Goal: Book appointment/travel/reservation

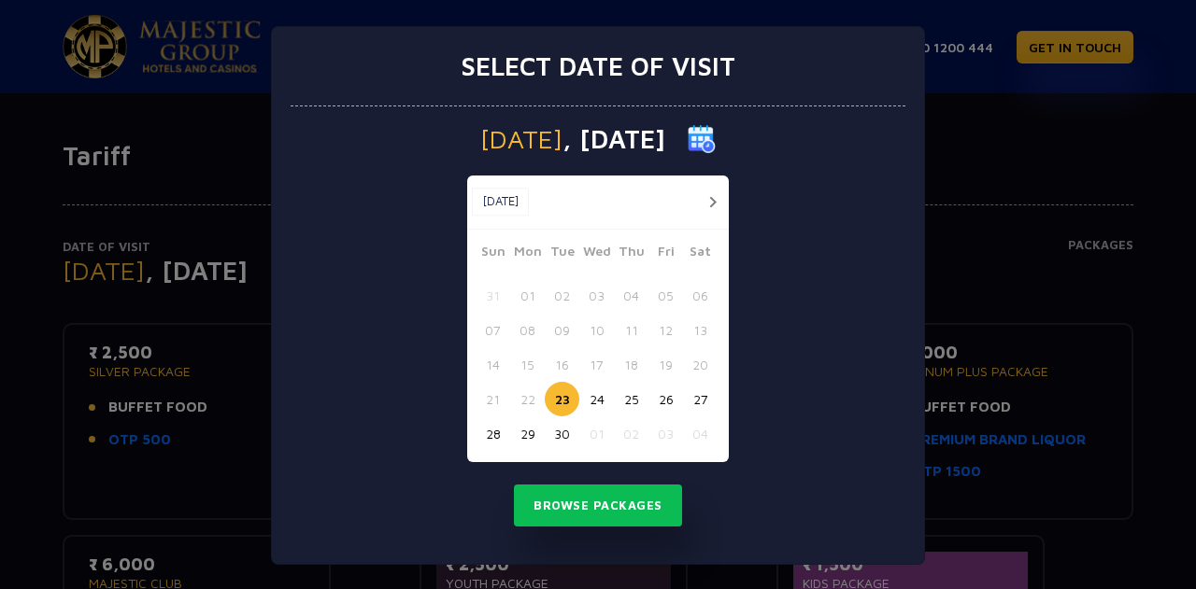
click at [683, 401] on button "27" at bounding box center [700, 399] width 35 height 35
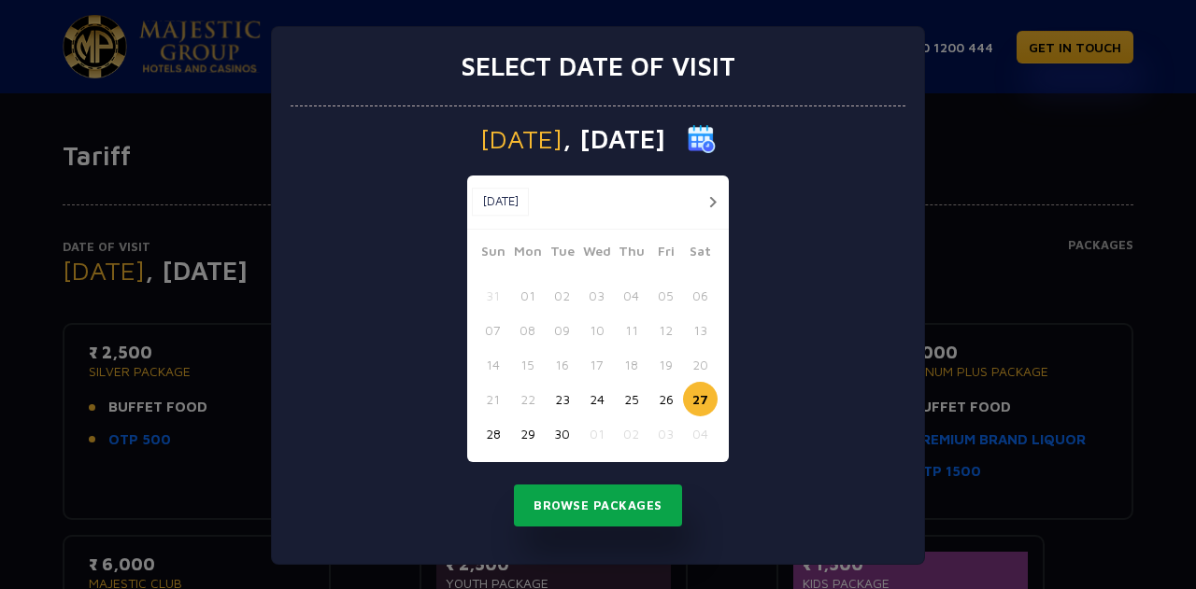
click at [582, 496] on button "Browse Packages" at bounding box center [598, 506] width 168 height 43
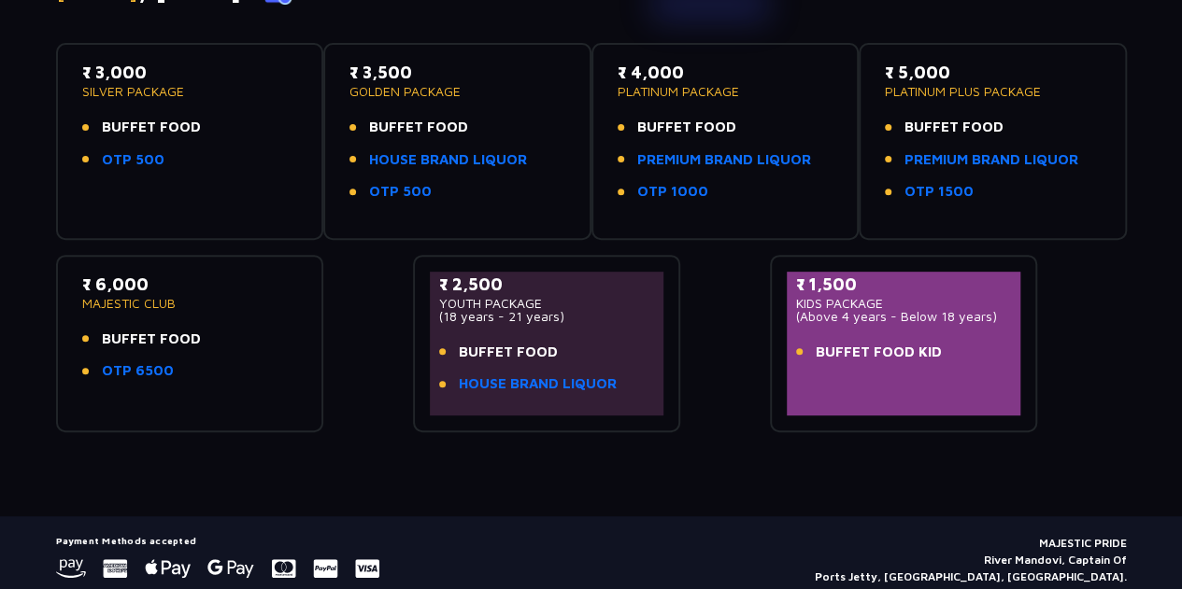
scroll to position [187, 0]
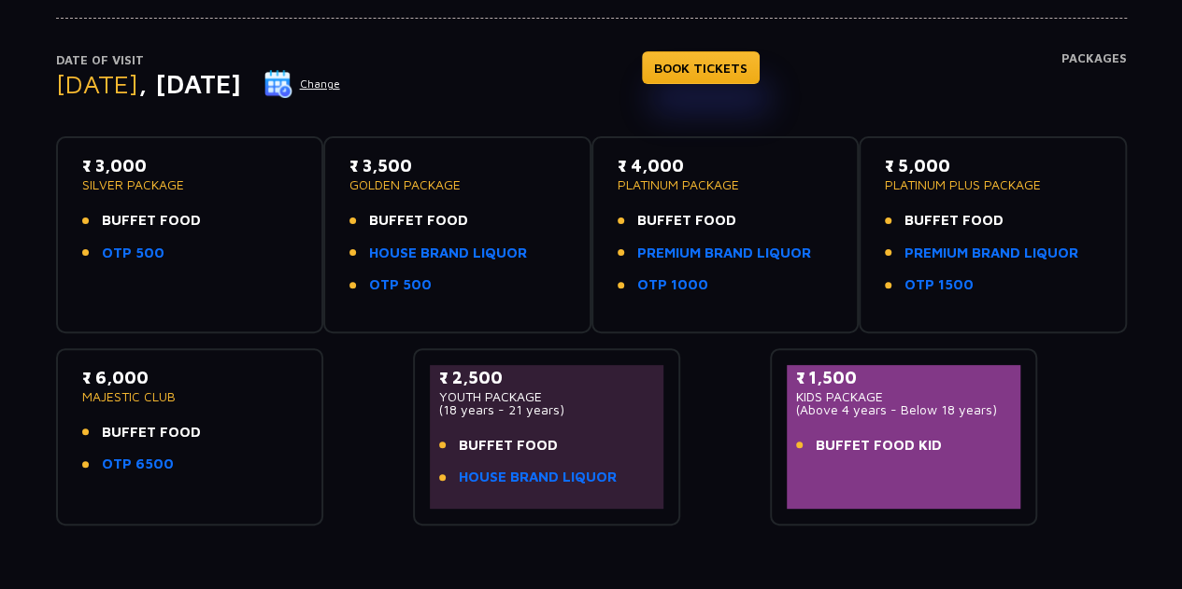
click at [140, 218] on span "BUFFET FOOD" at bounding box center [151, 220] width 99 height 21
click at [114, 167] on p "₹ 3,000" at bounding box center [190, 165] width 216 height 25
click at [88, 234] on ul "BUFFET FOOD OTP 500" at bounding box center [190, 236] width 216 height 53
click at [254, 291] on div "₹ 3,000 SILVER PACKAGE BUFFET FOOD OTP 500" at bounding box center [190, 234] width 234 height 163
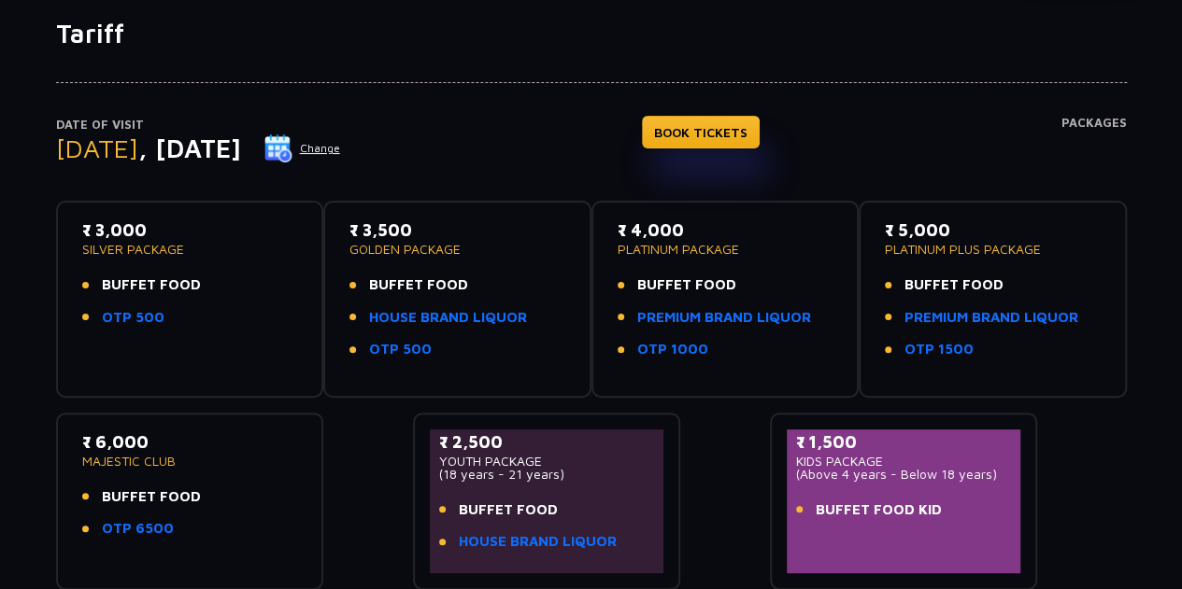
scroll to position [93, 0]
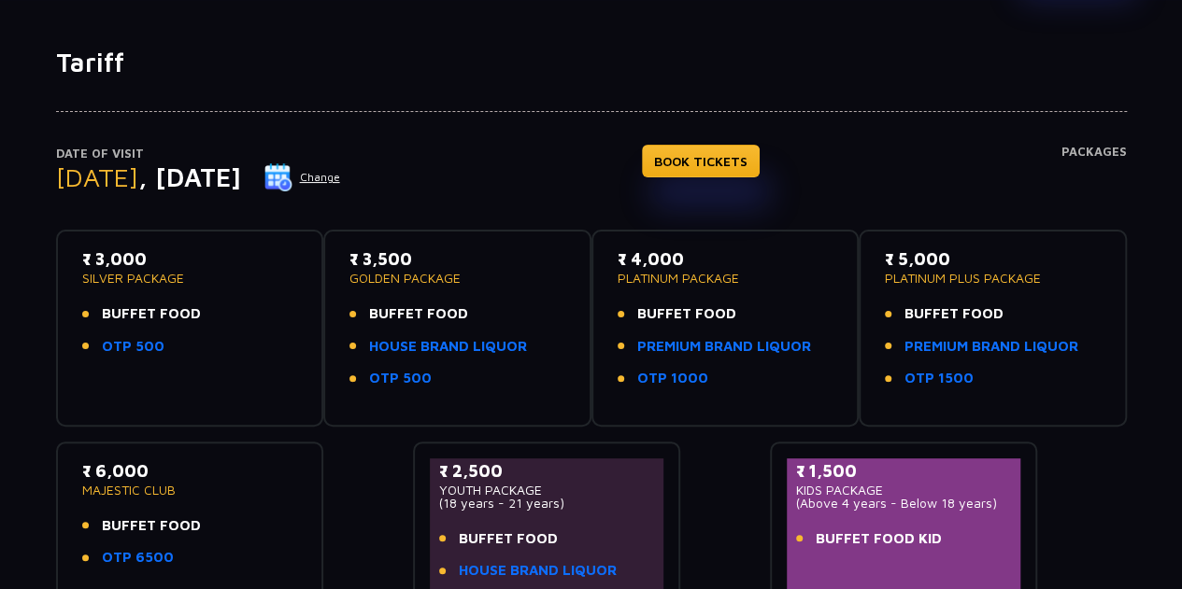
click at [1091, 151] on h4 "Packages" at bounding box center [1093, 178] width 65 height 67
click at [110, 259] on p "₹ 3,000" at bounding box center [190, 259] width 216 height 25
click at [131, 324] on ul "BUFFET FOOD OTP 500" at bounding box center [190, 330] width 216 height 53
click at [133, 351] on link "OTP 500" at bounding box center [133, 346] width 63 height 21
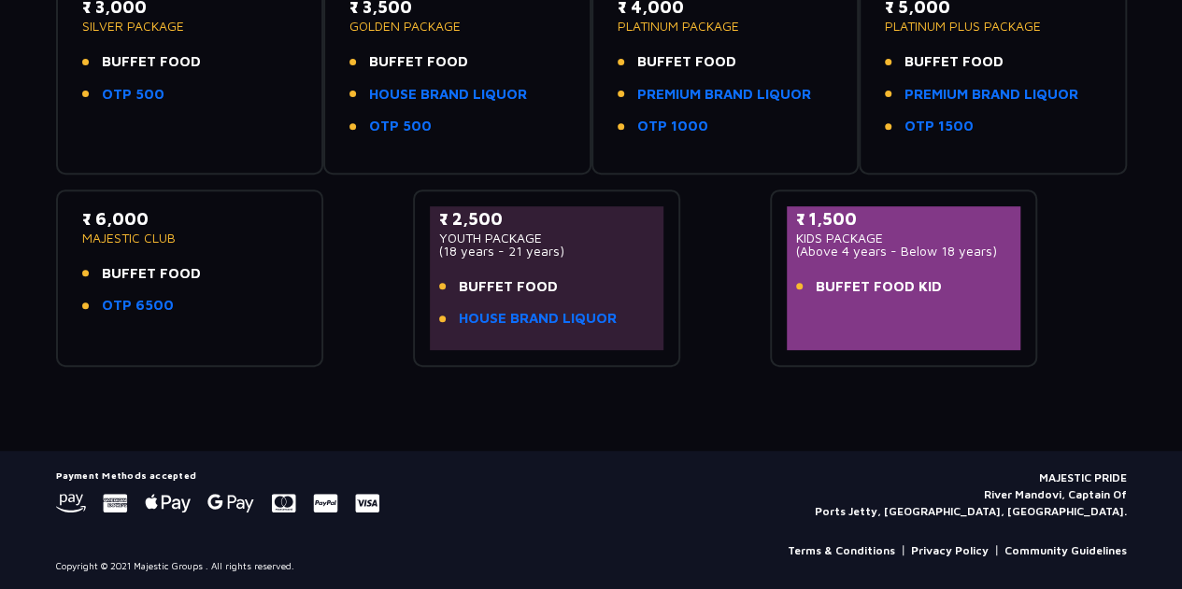
scroll to position [347, 0]
click at [869, 549] on link "Terms & Conditions" at bounding box center [841, 550] width 107 height 17
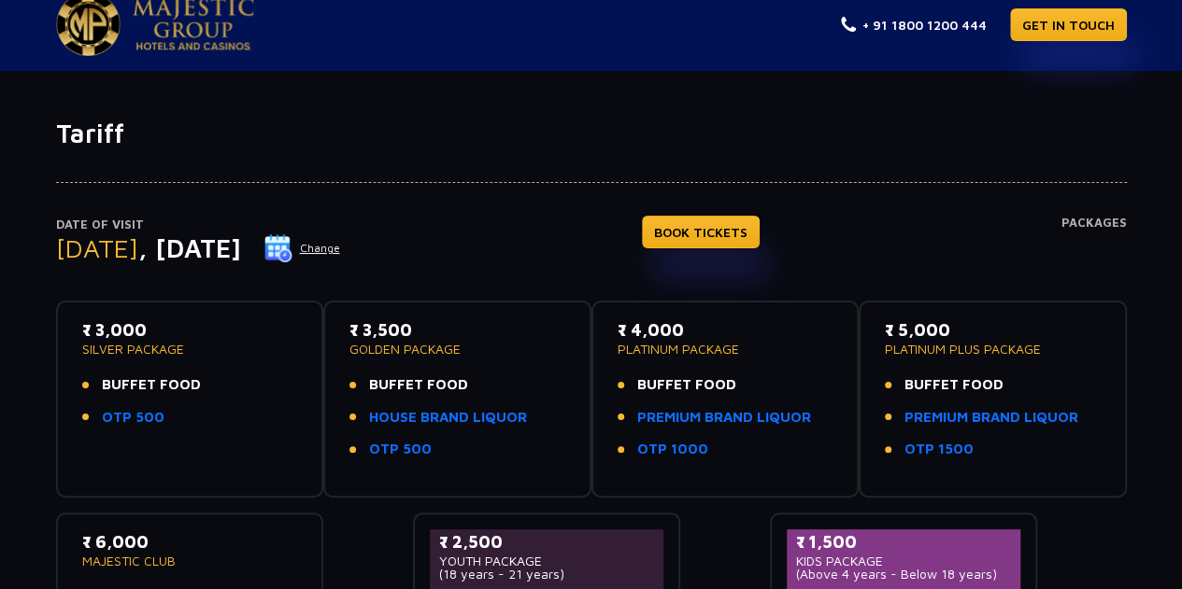
scroll to position [0, 0]
